Goal: Information Seeking & Learning: Learn about a topic

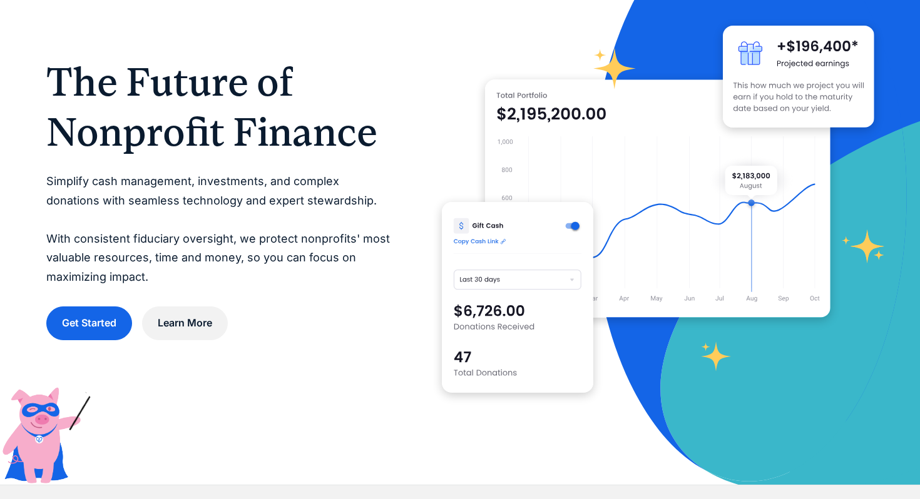
scroll to position [166, 0]
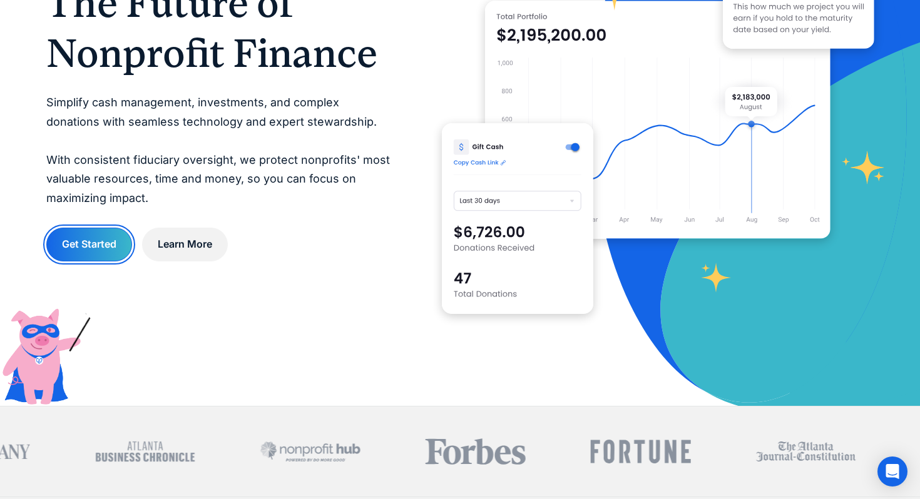
click at [111, 245] on link "Get Started" at bounding box center [89, 244] width 86 height 33
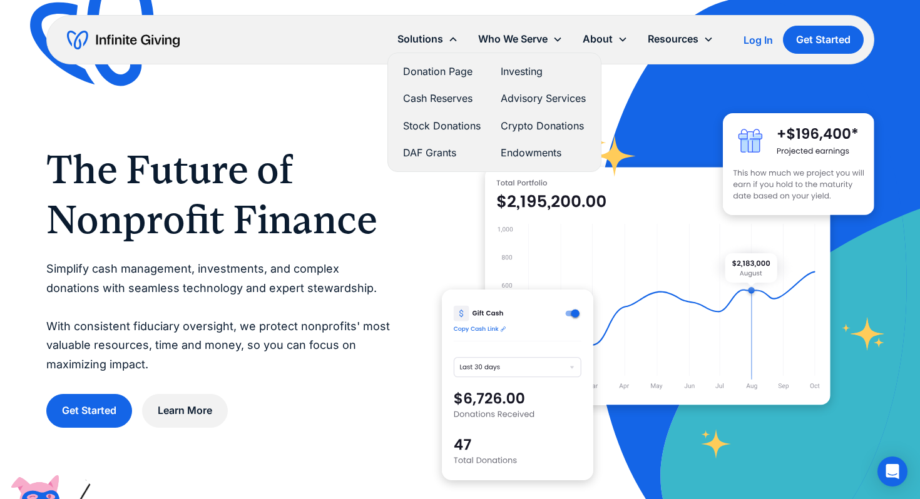
click at [451, 129] on link "Stock Donations" at bounding box center [442, 126] width 78 height 17
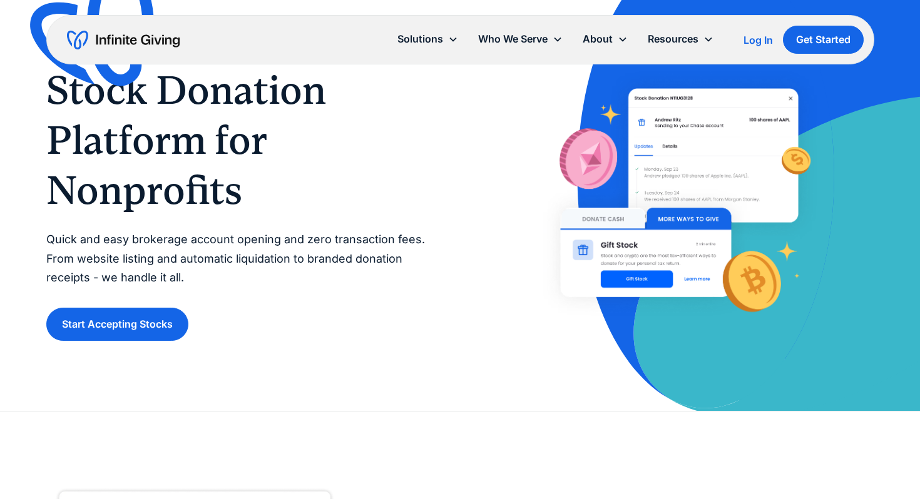
scroll to position [94, 0]
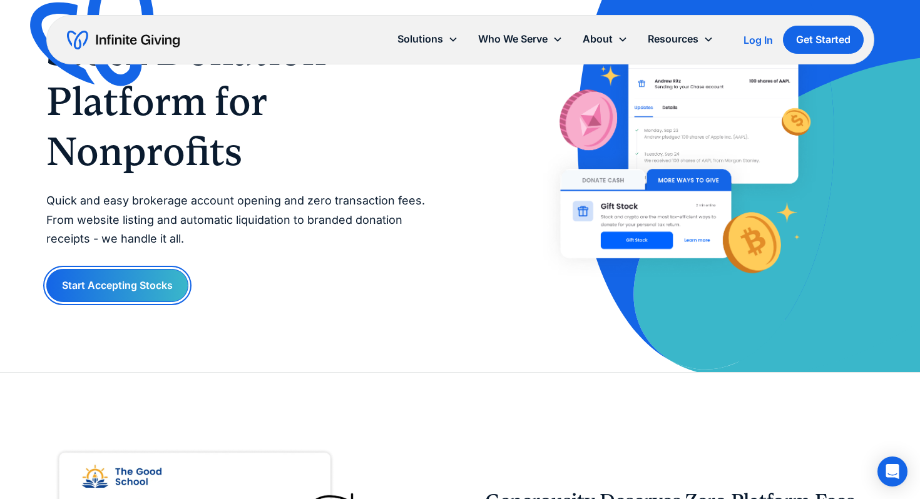
click at [139, 281] on link "Start Accepting Stocks" at bounding box center [117, 285] width 142 height 33
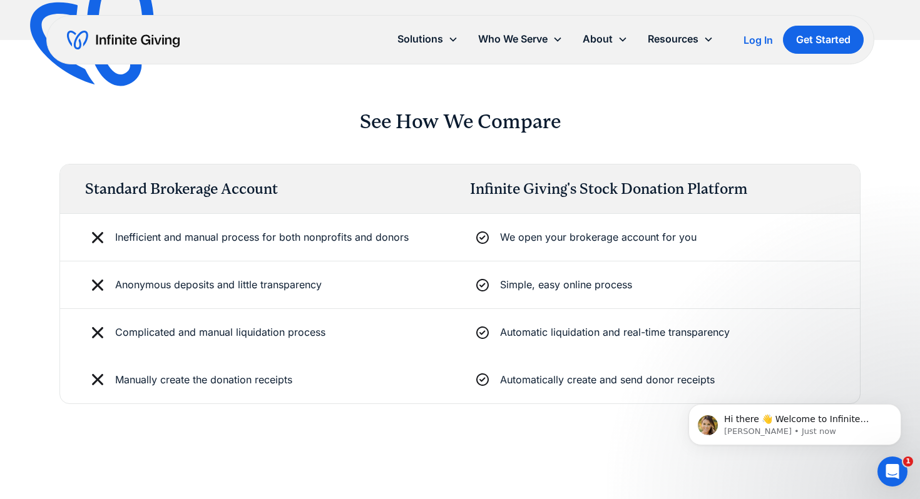
scroll to position [2106, 0]
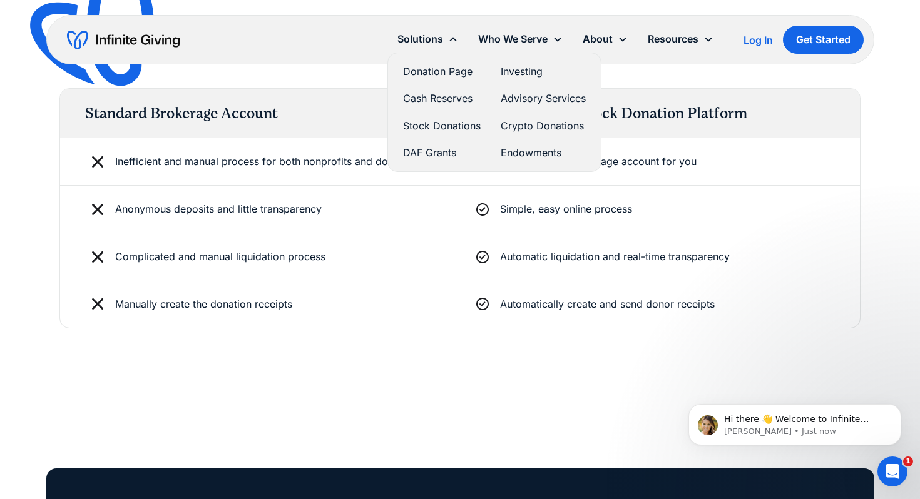
click at [450, 75] on link "Donation Page" at bounding box center [442, 71] width 78 height 17
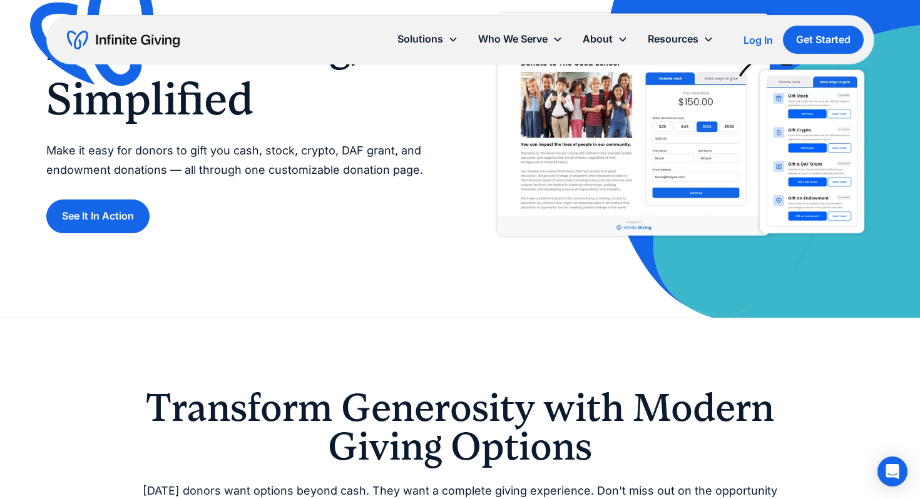
scroll to position [121, 0]
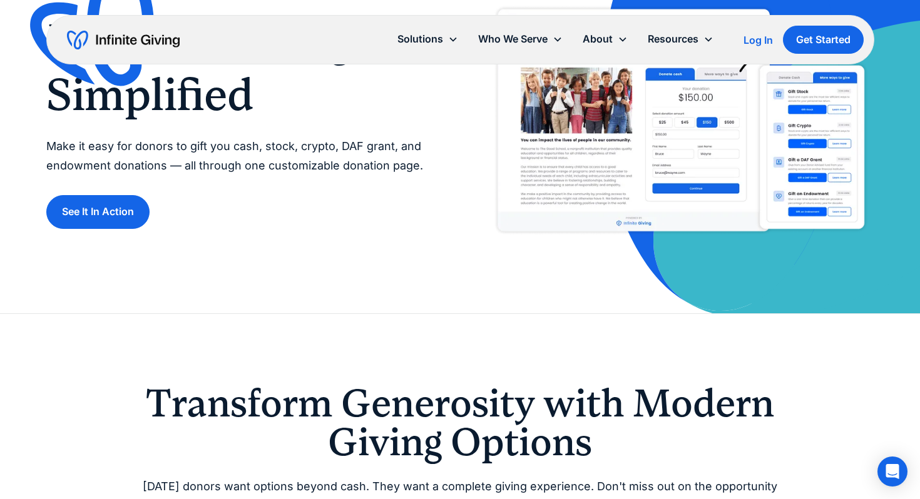
click at [159, 210] on div "See It In Action" at bounding box center [240, 211] width 389 height 33
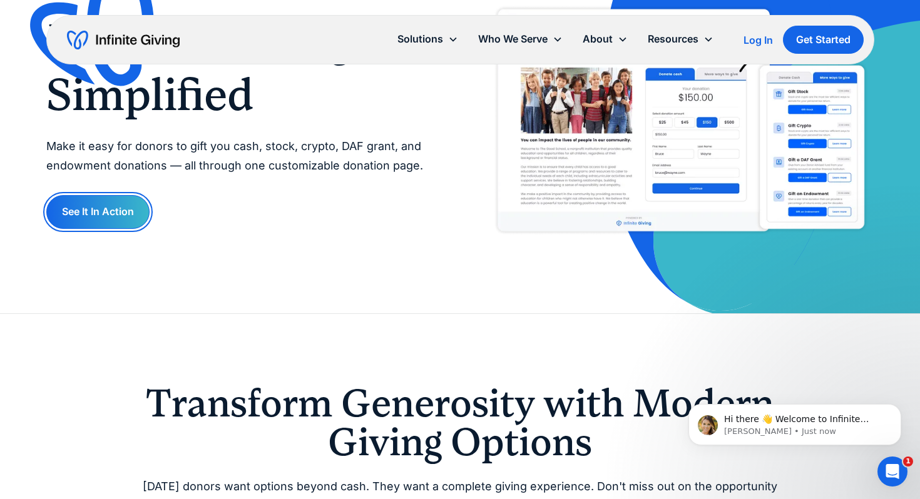
scroll to position [0, 0]
click at [143, 210] on link "See It In Action" at bounding box center [97, 211] width 103 height 33
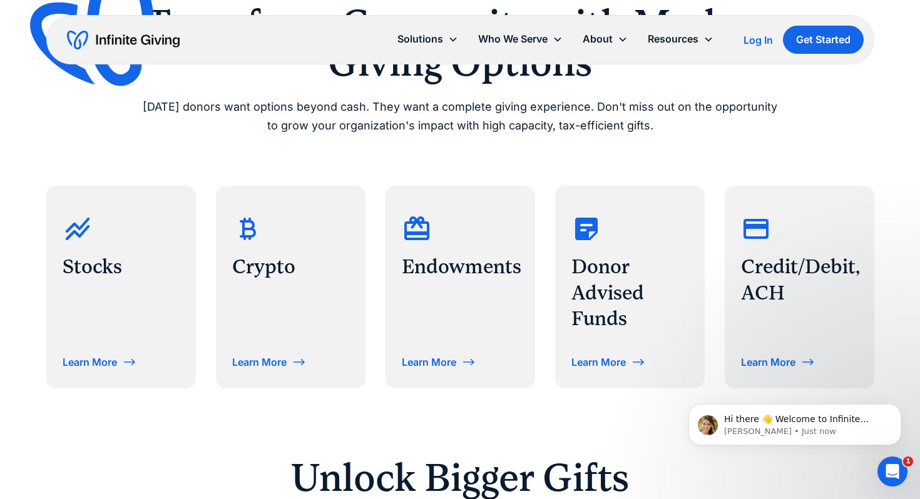
scroll to position [529, 0]
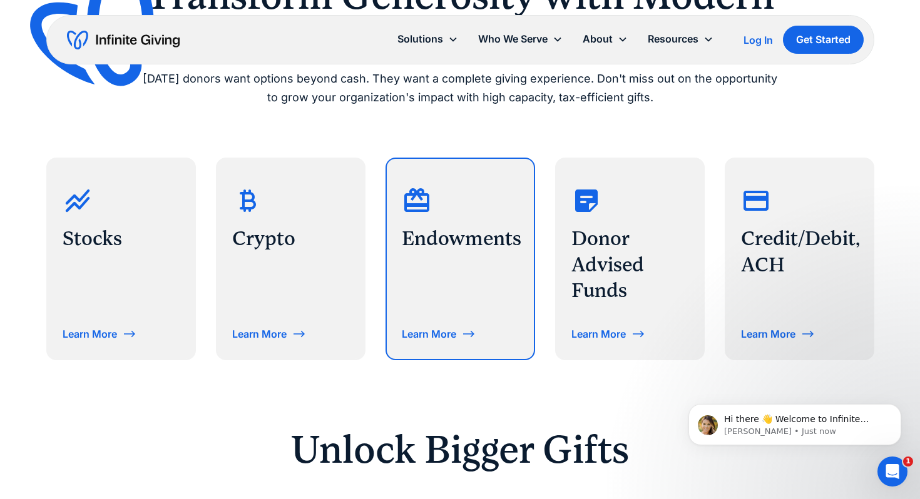
click at [491, 324] on div "Learn More" at bounding box center [460, 334] width 117 height 20
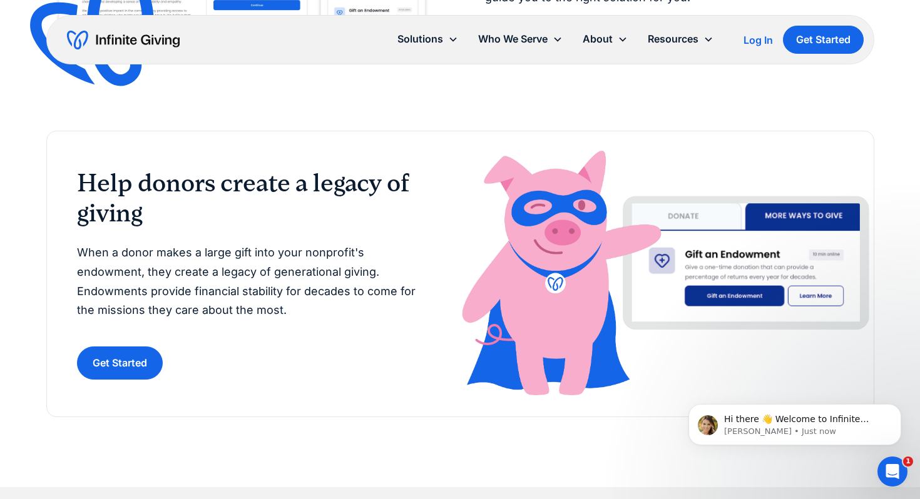
scroll to position [787, 0]
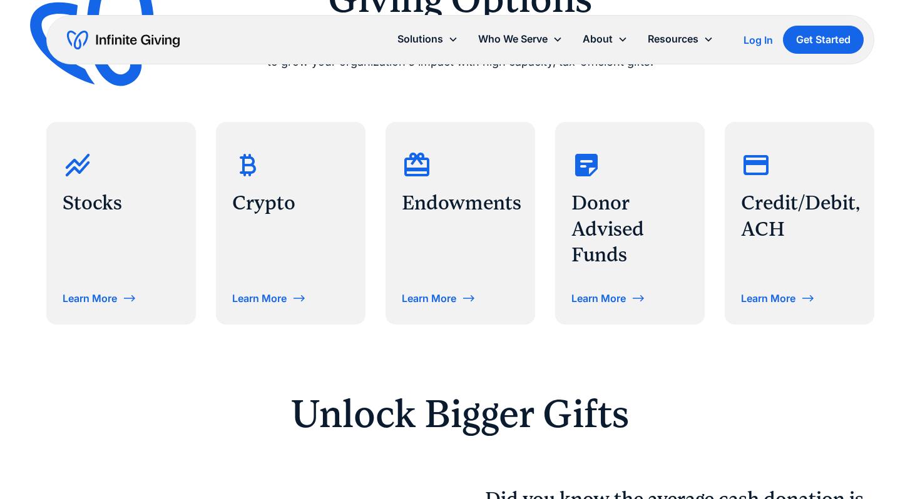
scroll to position [655, 0]
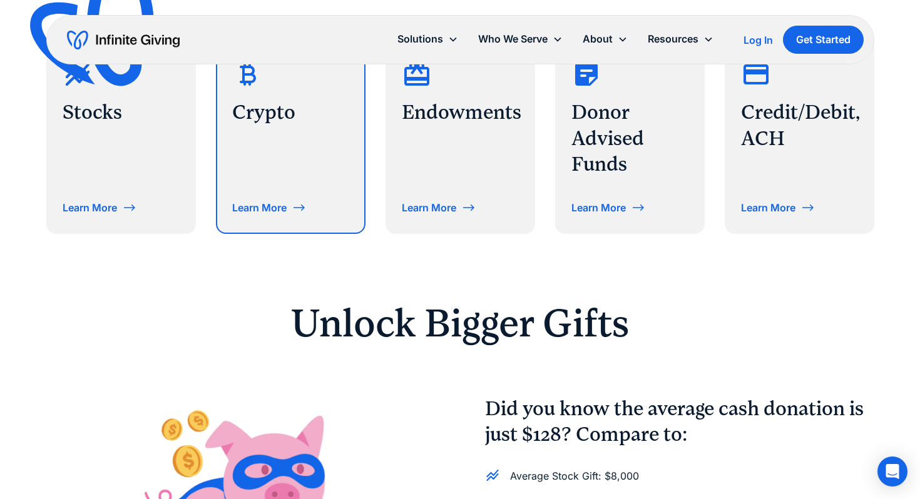
click at [332, 175] on div "Crypto Learn More" at bounding box center [290, 133] width 147 height 200
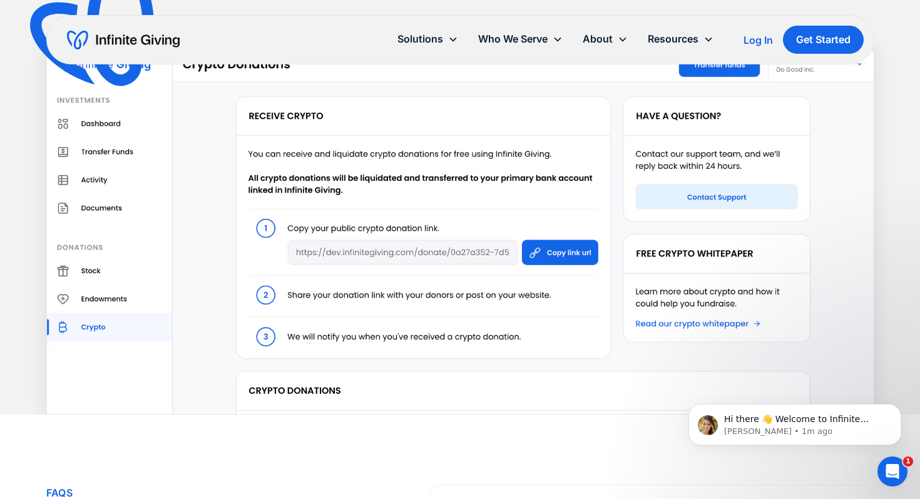
scroll to position [2452, 0]
